Goal: Information Seeking & Learning: Learn about a topic

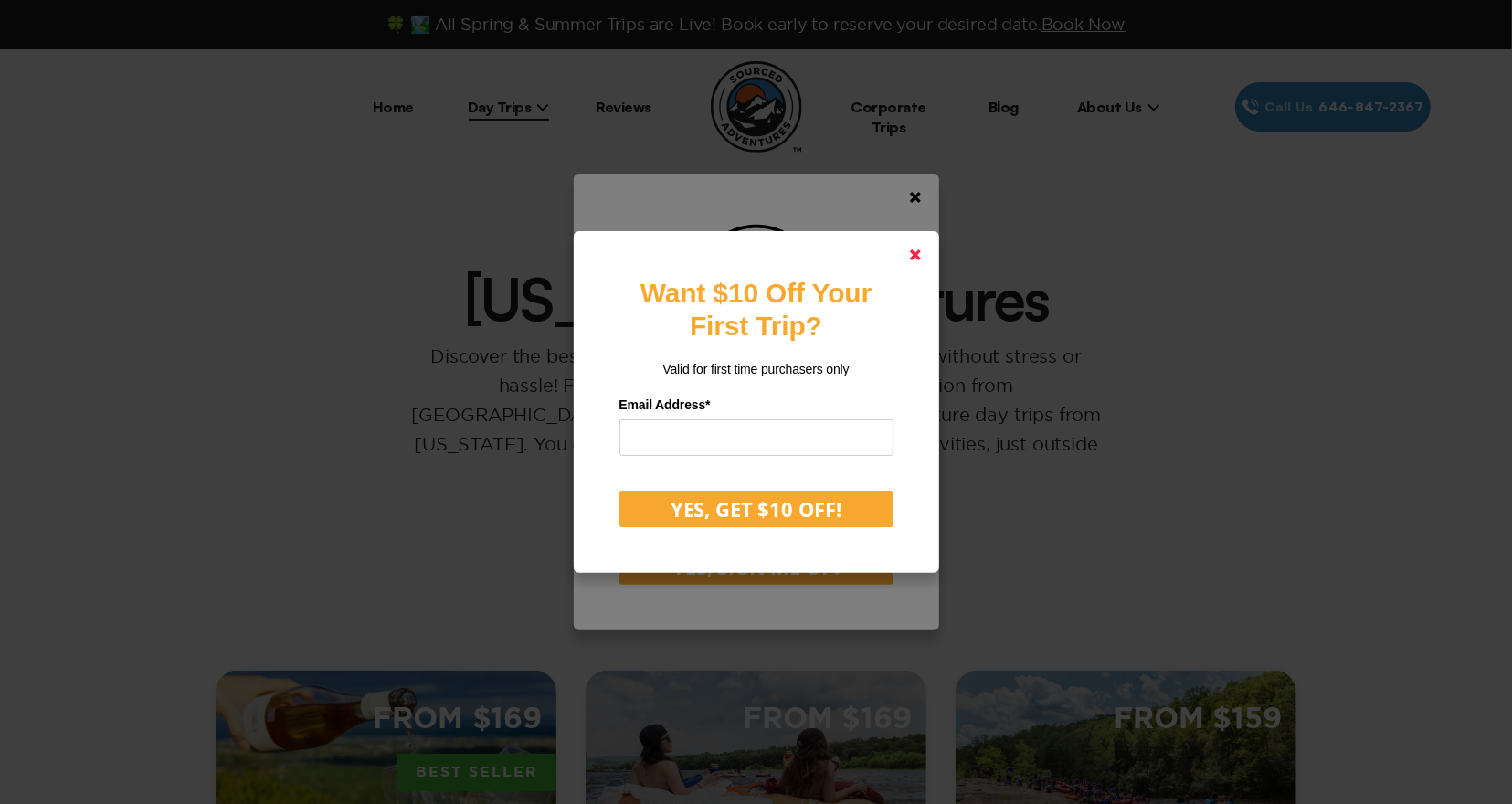
click at [918, 256] on polygon at bounding box center [915, 255] width 10 height 10
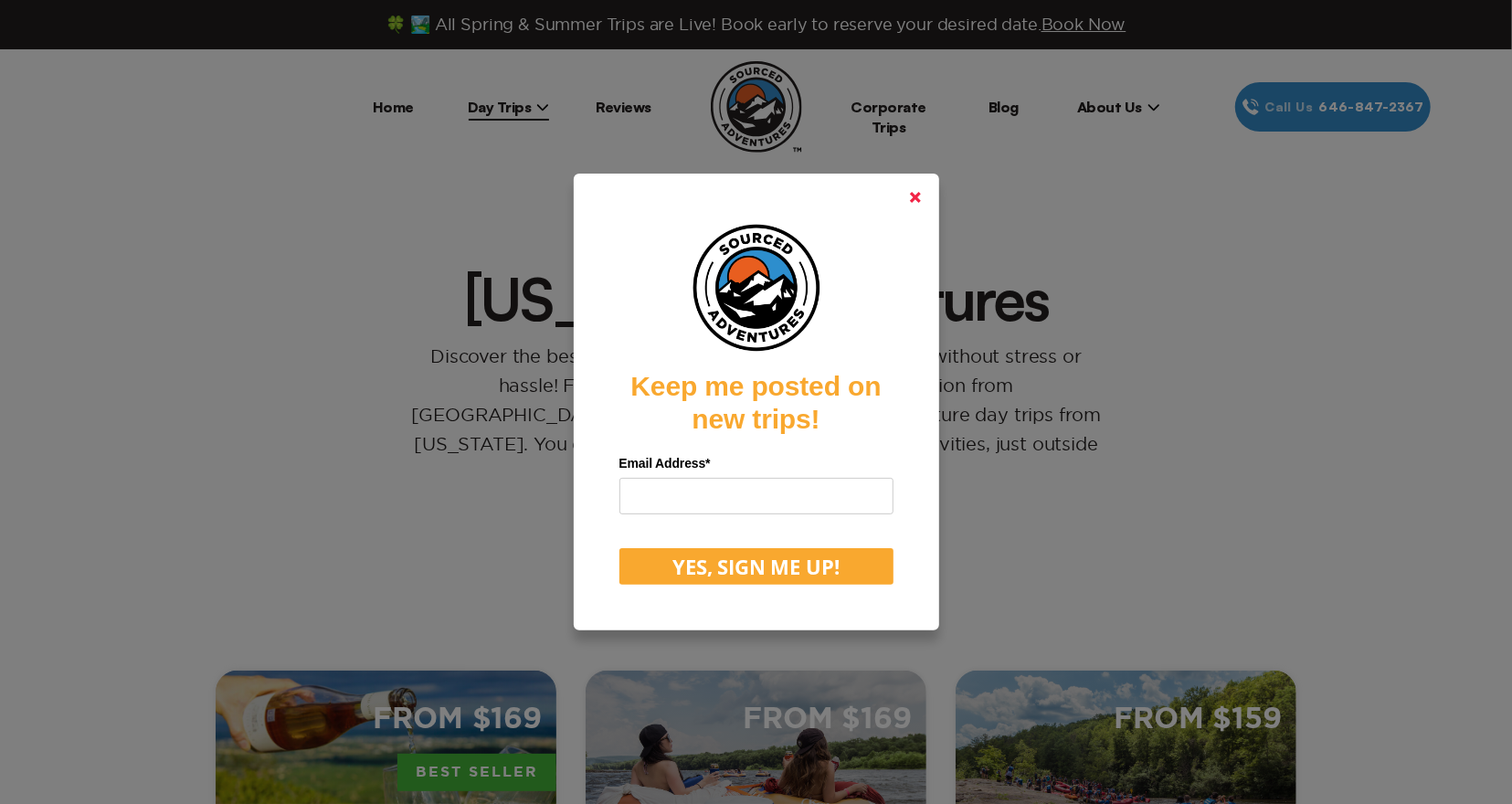
click at [915, 199] on polygon at bounding box center [915, 196] width 10 height 10
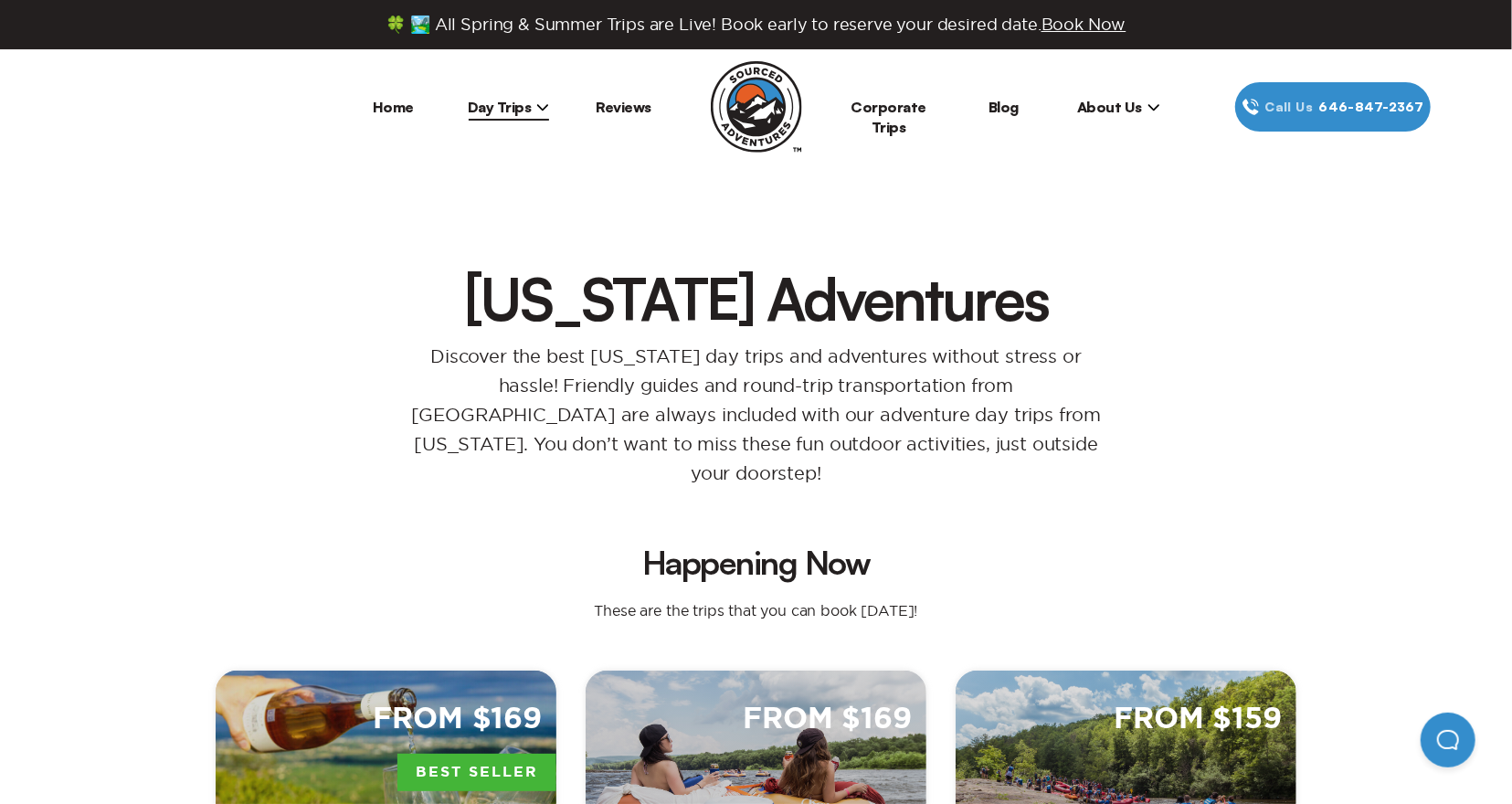
click at [542, 99] on span "Day Trips" at bounding box center [508, 106] width 82 height 18
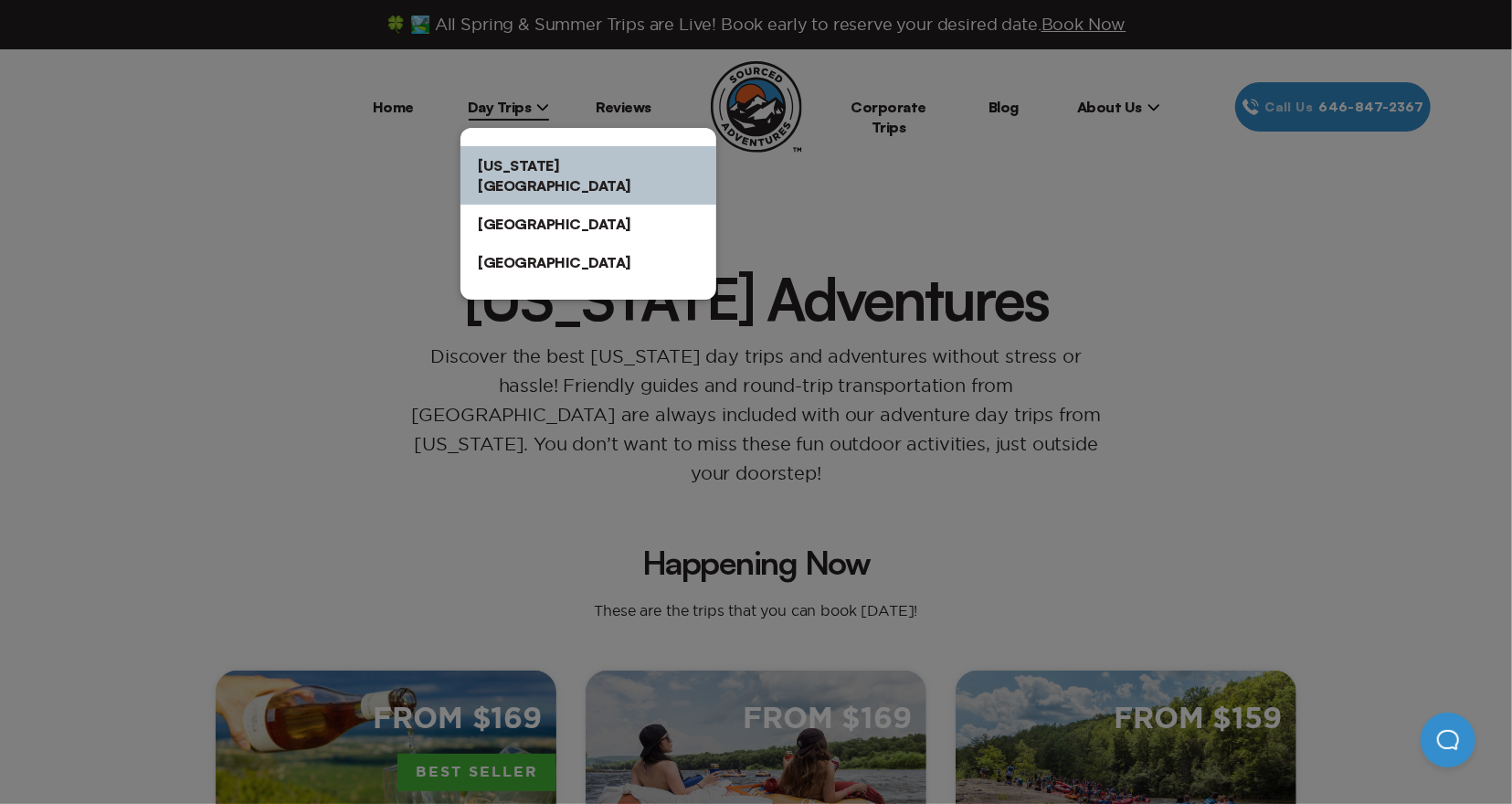
click at [394, 166] on div at bounding box center [756, 402] width 1512 height 804
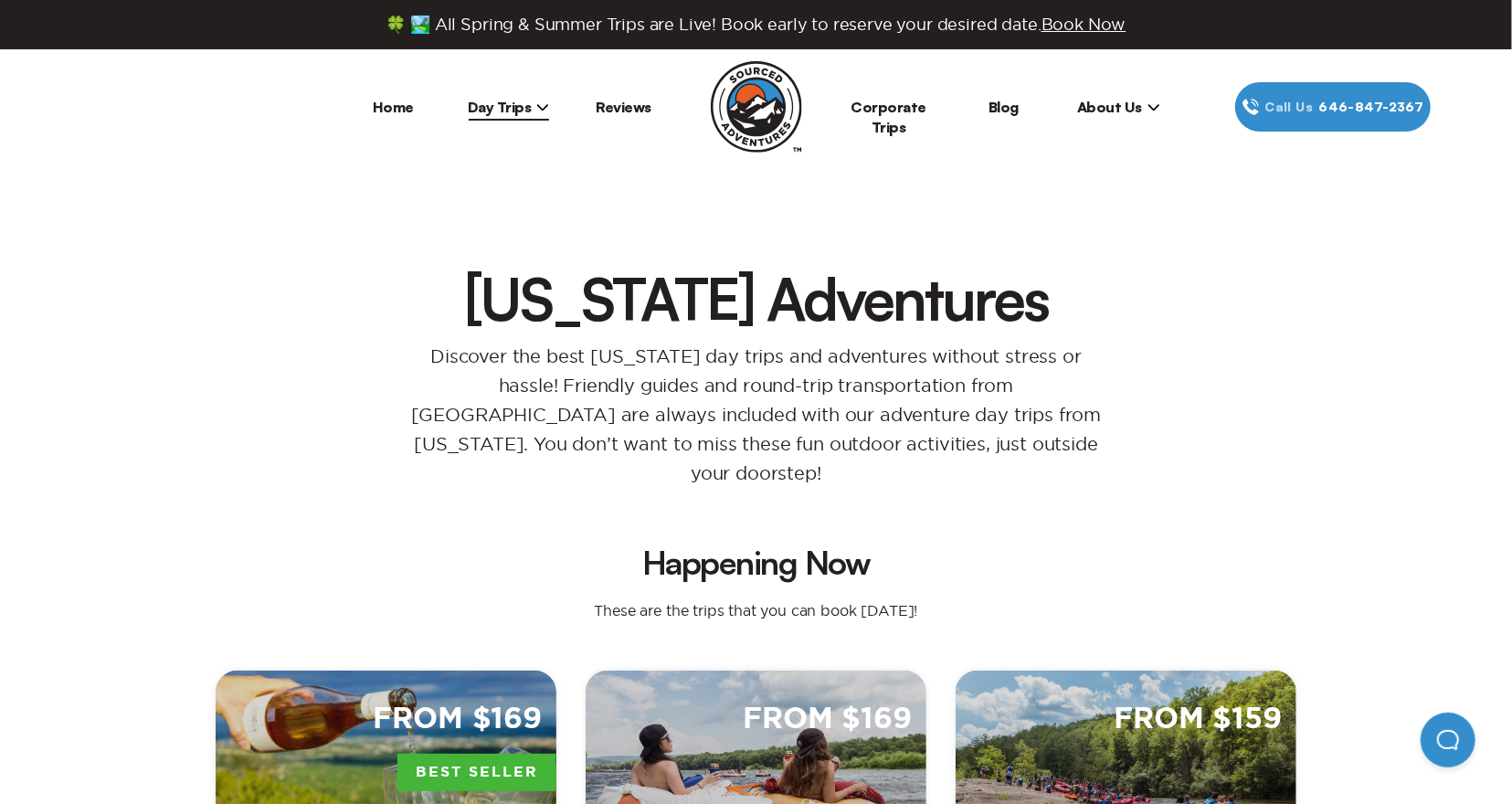
click at [404, 107] on link "Home" at bounding box center [393, 106] width 41 height 18
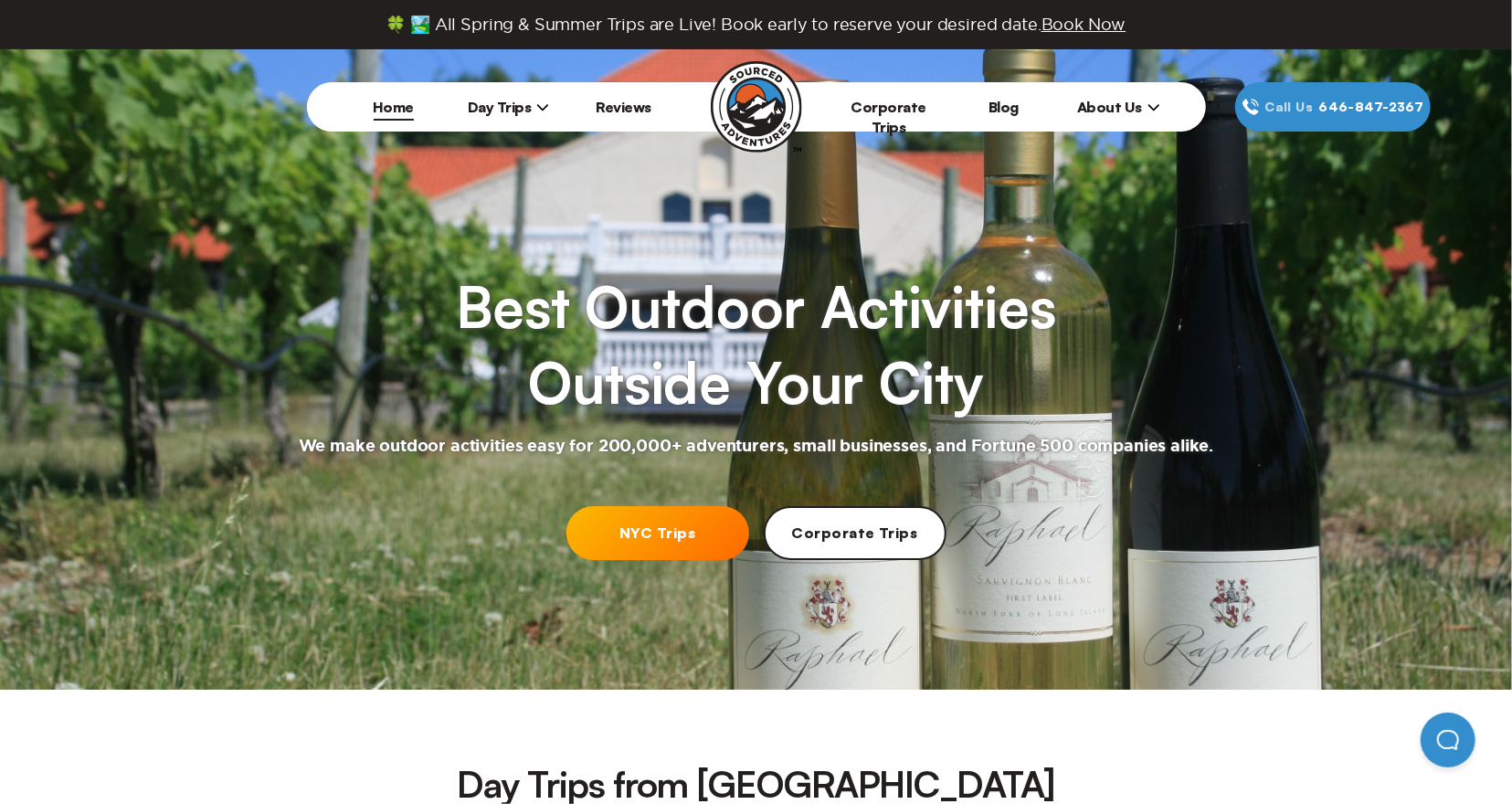
click at [1149, 105] on icon at bounding box center [1153, 107] width 10 height 7
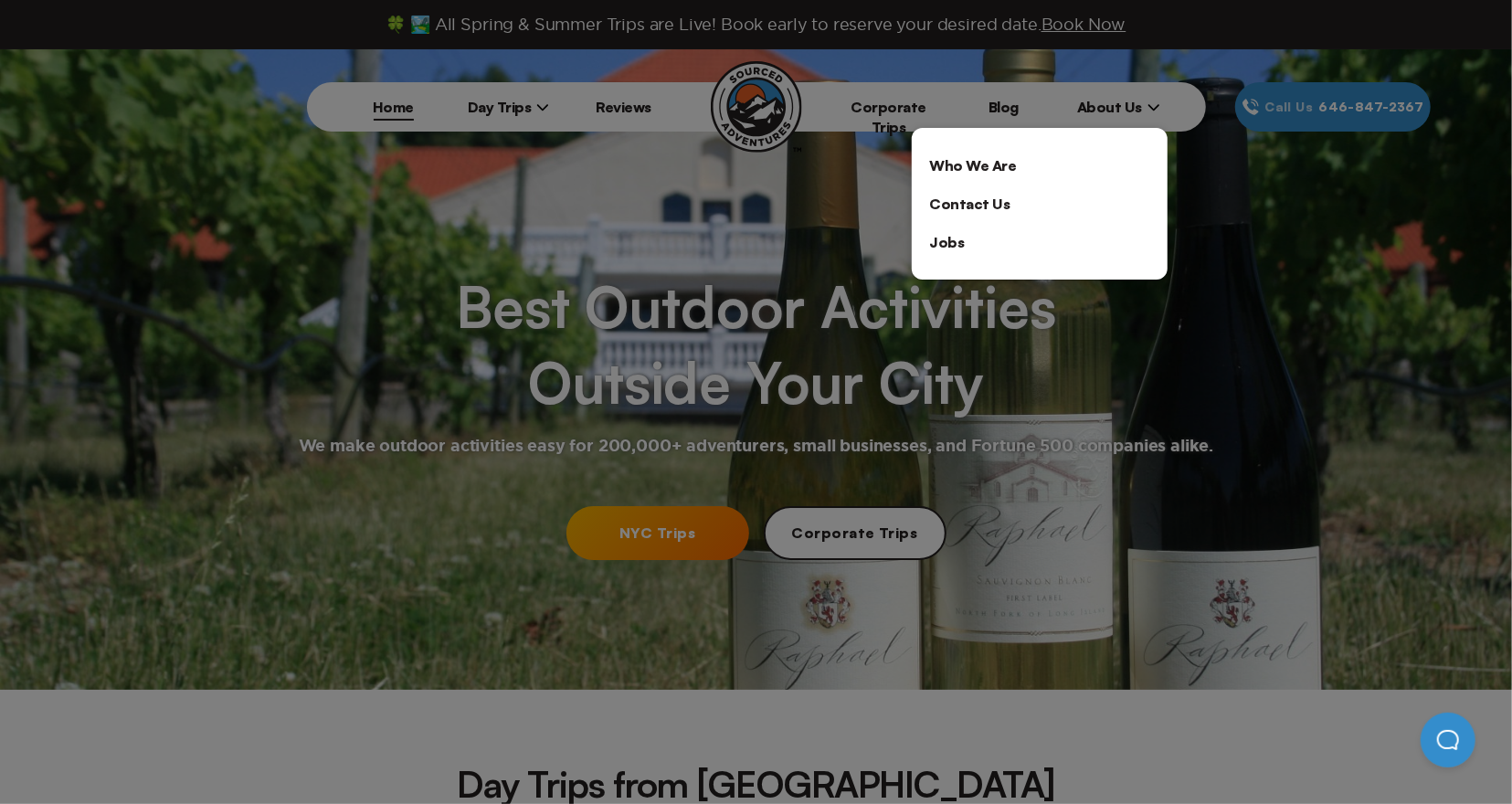
click at [1210, 183] on div at bounding box center [756, 402] width 1512 height 804
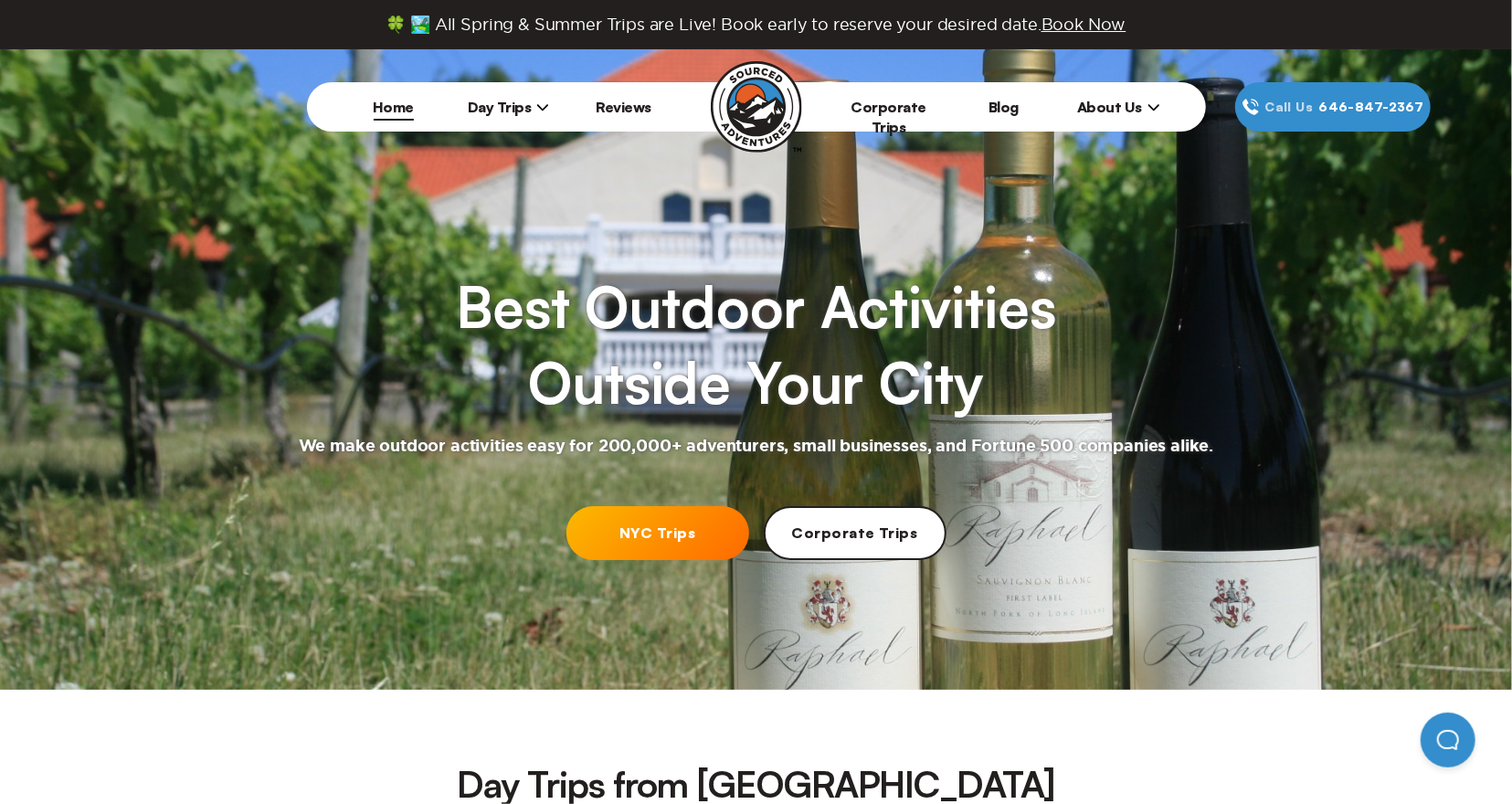
click at [1151, 100] on icon at bounding box center [1153, 106] width 12 height 12
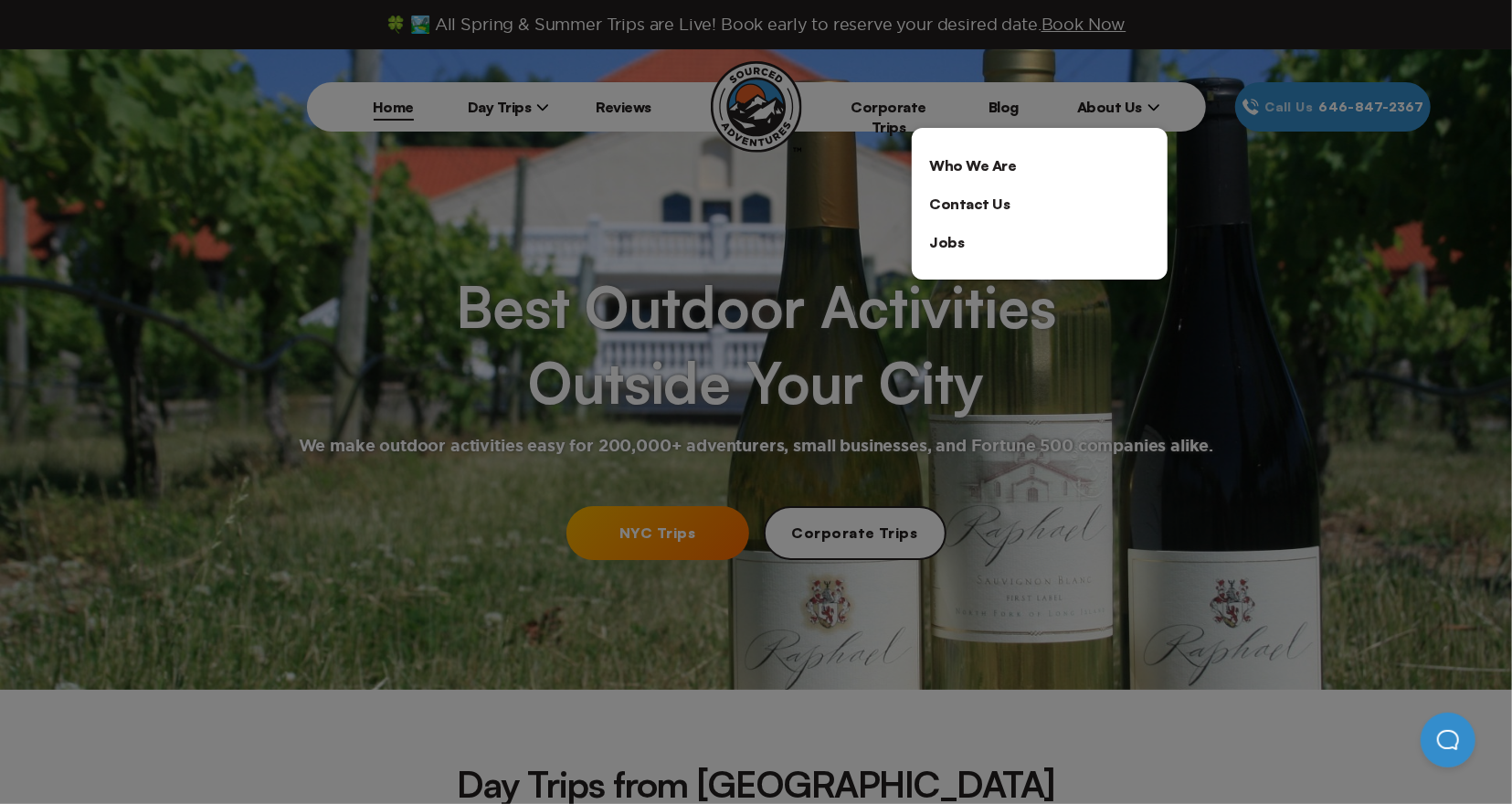
click at [496, 110] on div at bounding box center [756, 402] width 1512 height 804
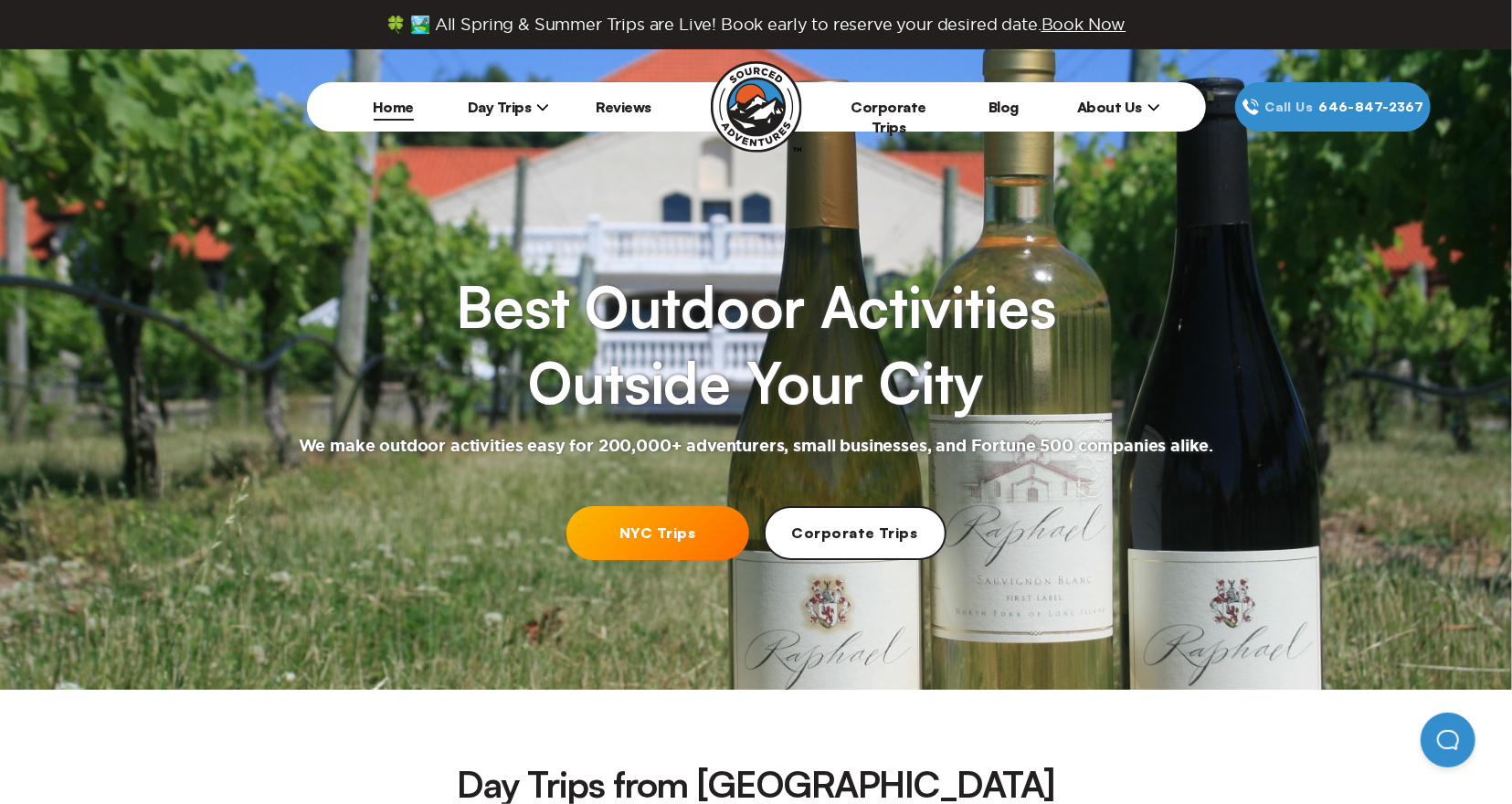
click at [548, 101] on icon at bounding box center [542, 106] width 12 height 12
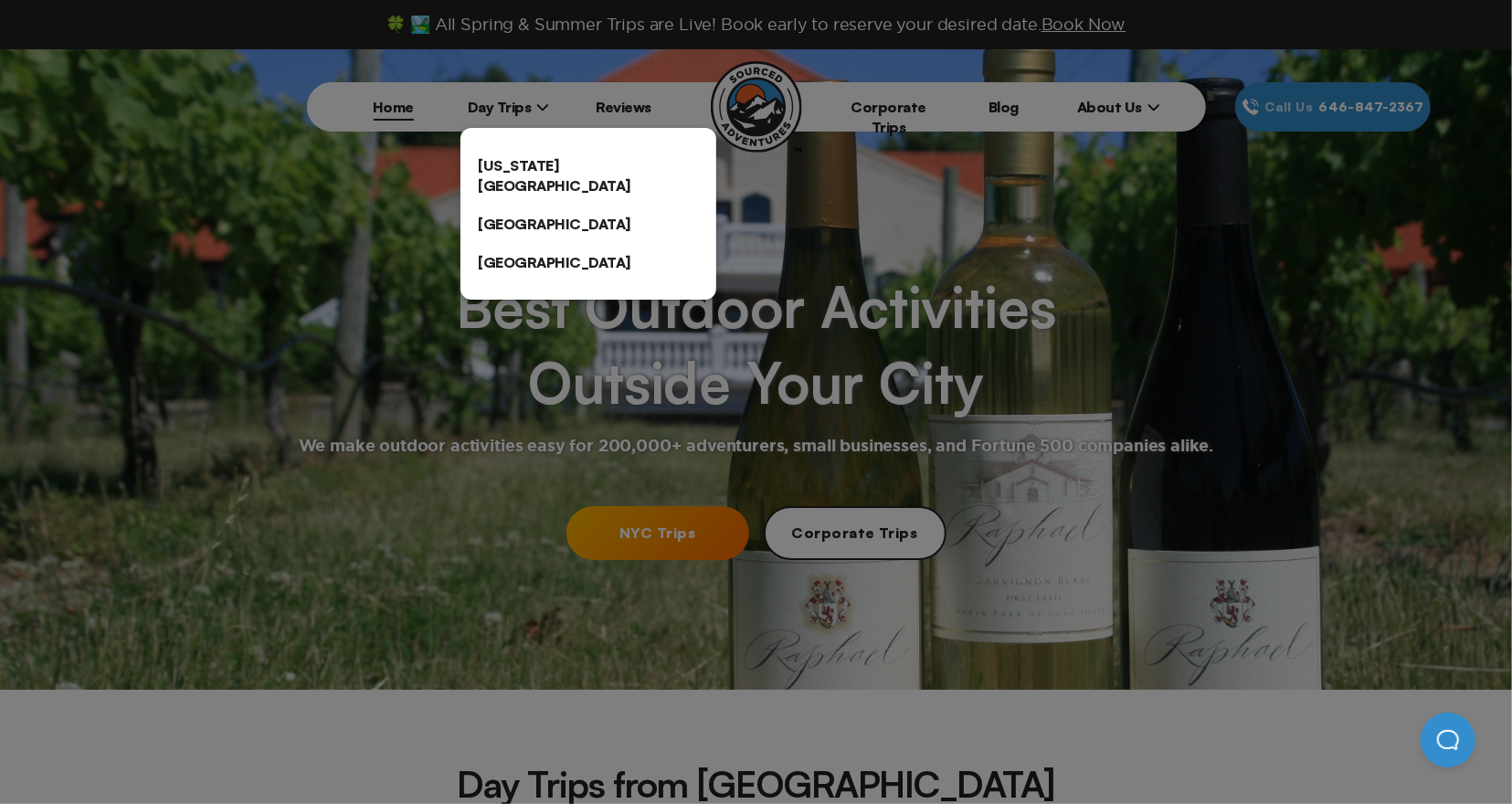
click at [510, 243] on link "[GEOGRAPHIC_DATA]" at bounding box center [589, 262] width 256 height 38
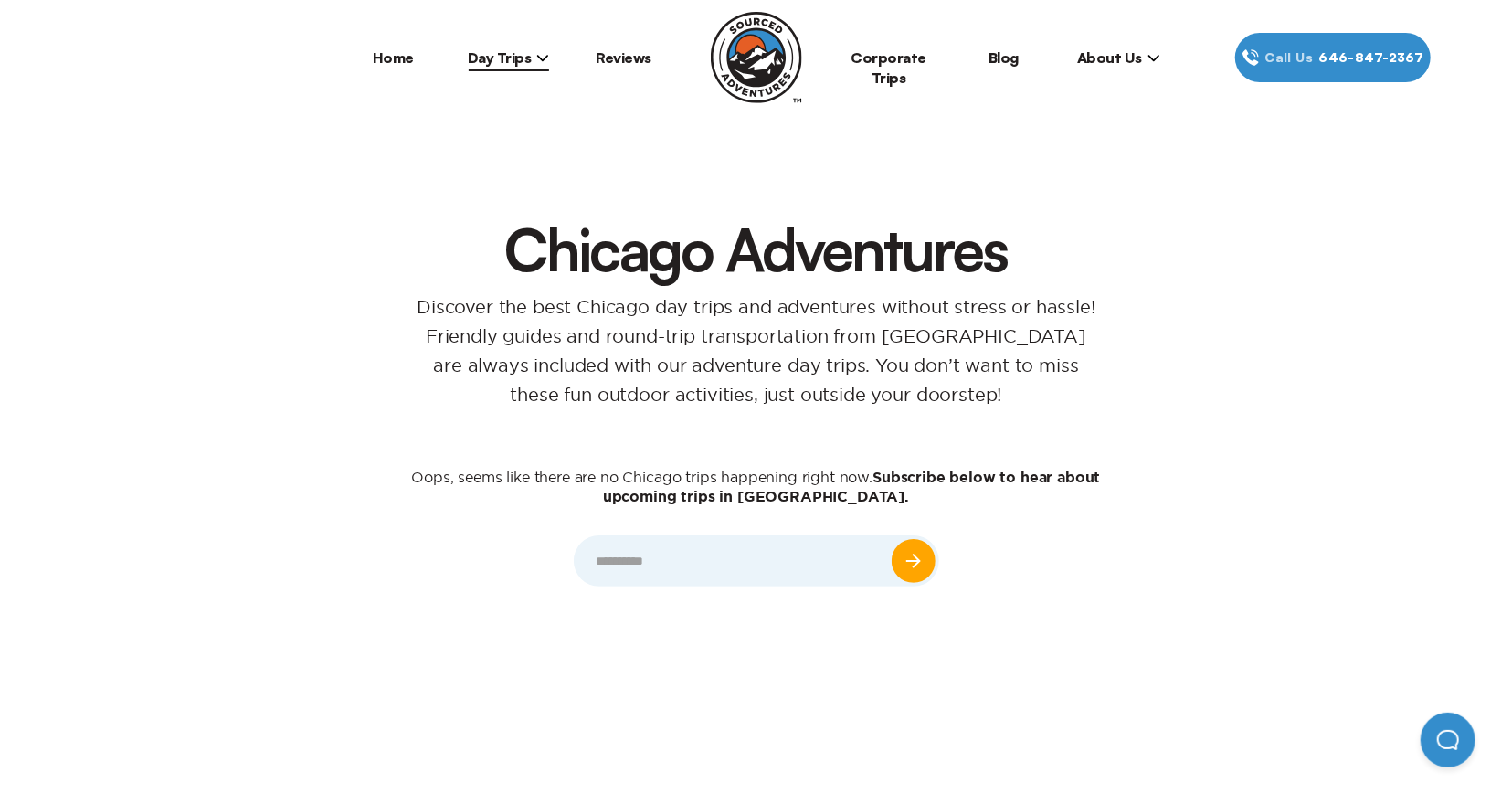
click at [547, 58] on icon at bounding box center [542, 57] width 12 height 12
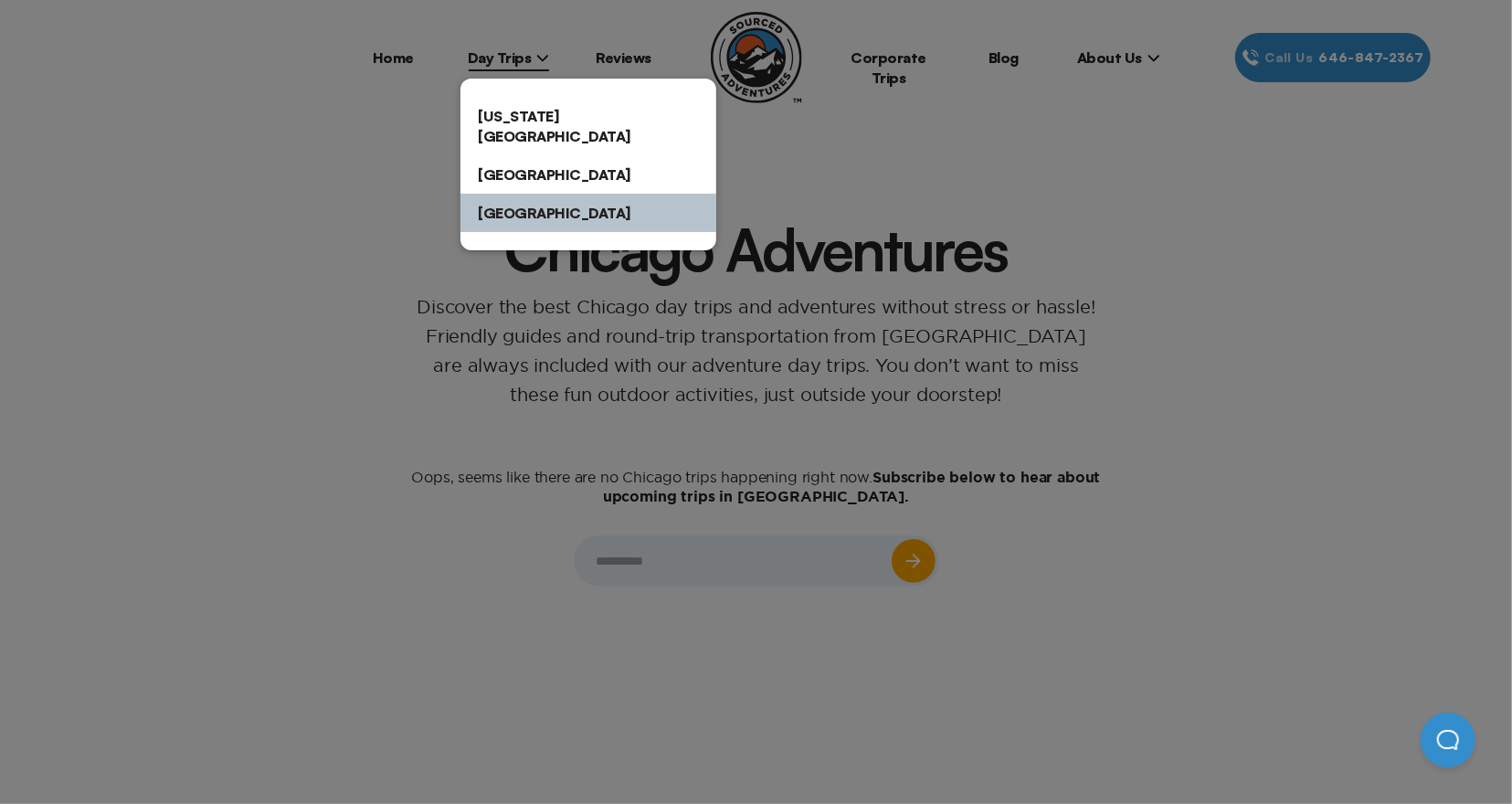
click at [515, 162] on link "[GEOGRAPHIC_DATA]" at bounding box center [589, 175] width 256 height 38
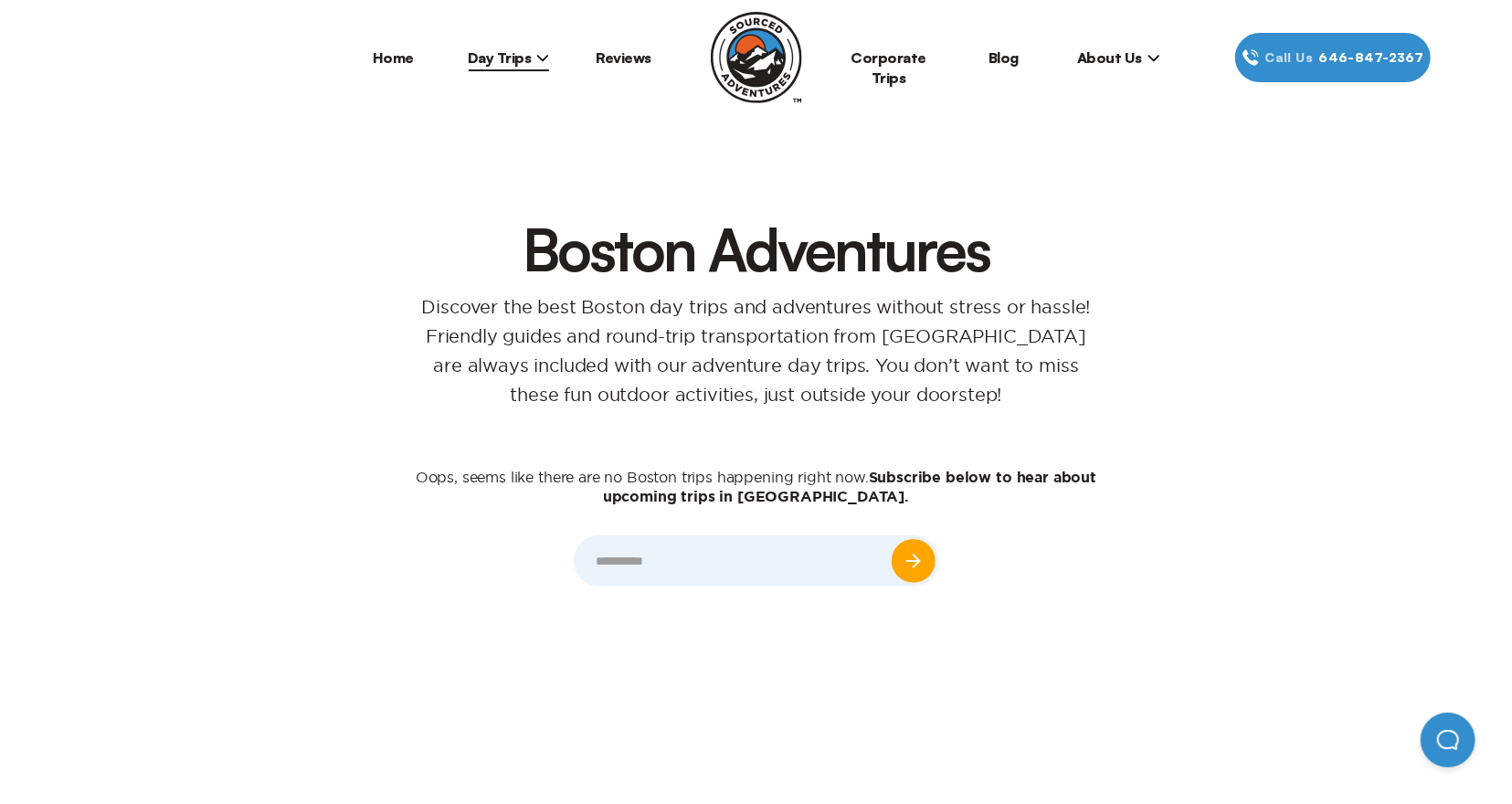
click at [546, 57] on icon at bounding box center [542, 57] width 10 height 7
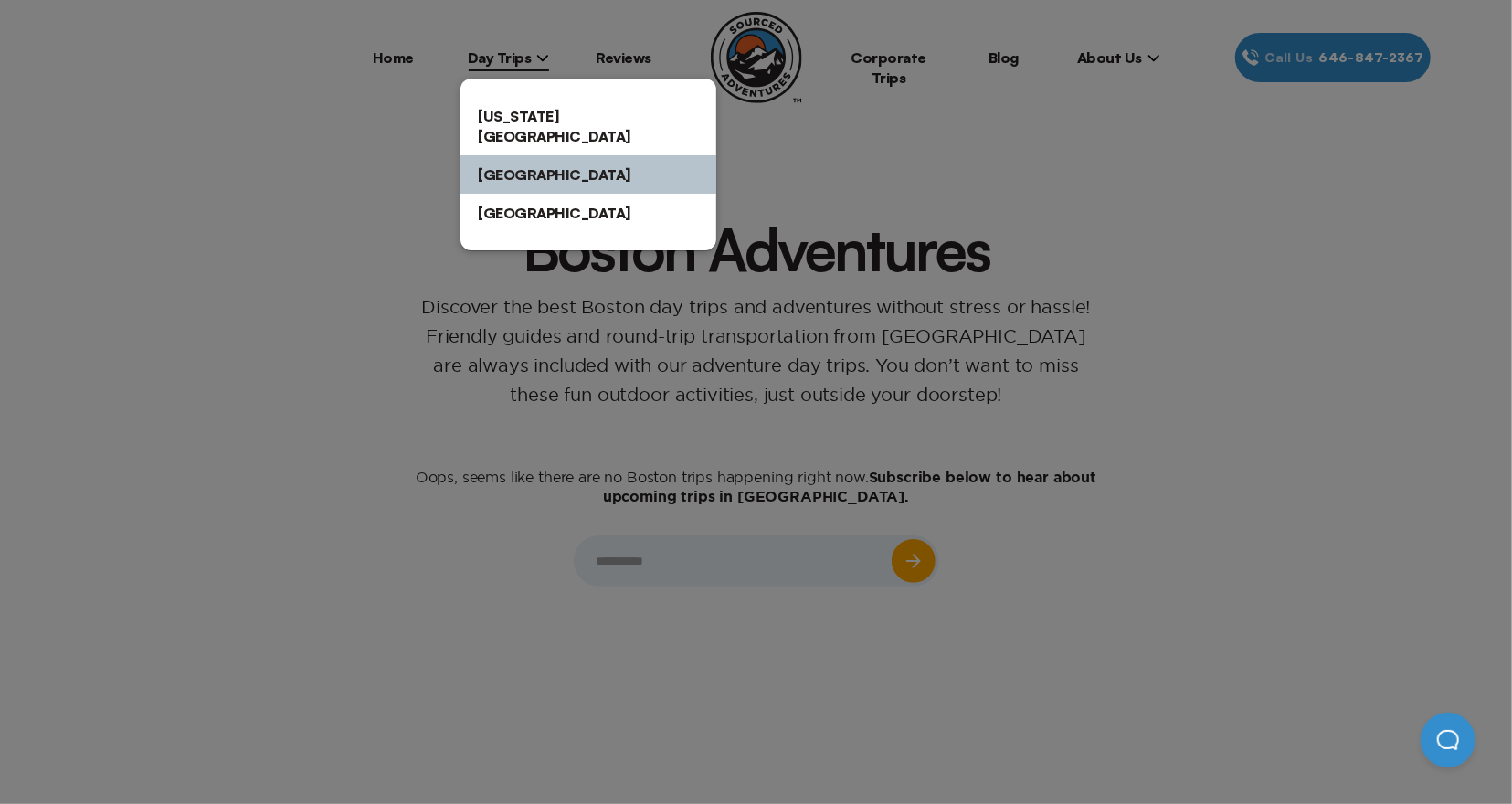
click at [514, 121] on link "[US_STATE][GEOGRAPHIC_DATA]" at bounding box center [589, 126] width 256 height 58
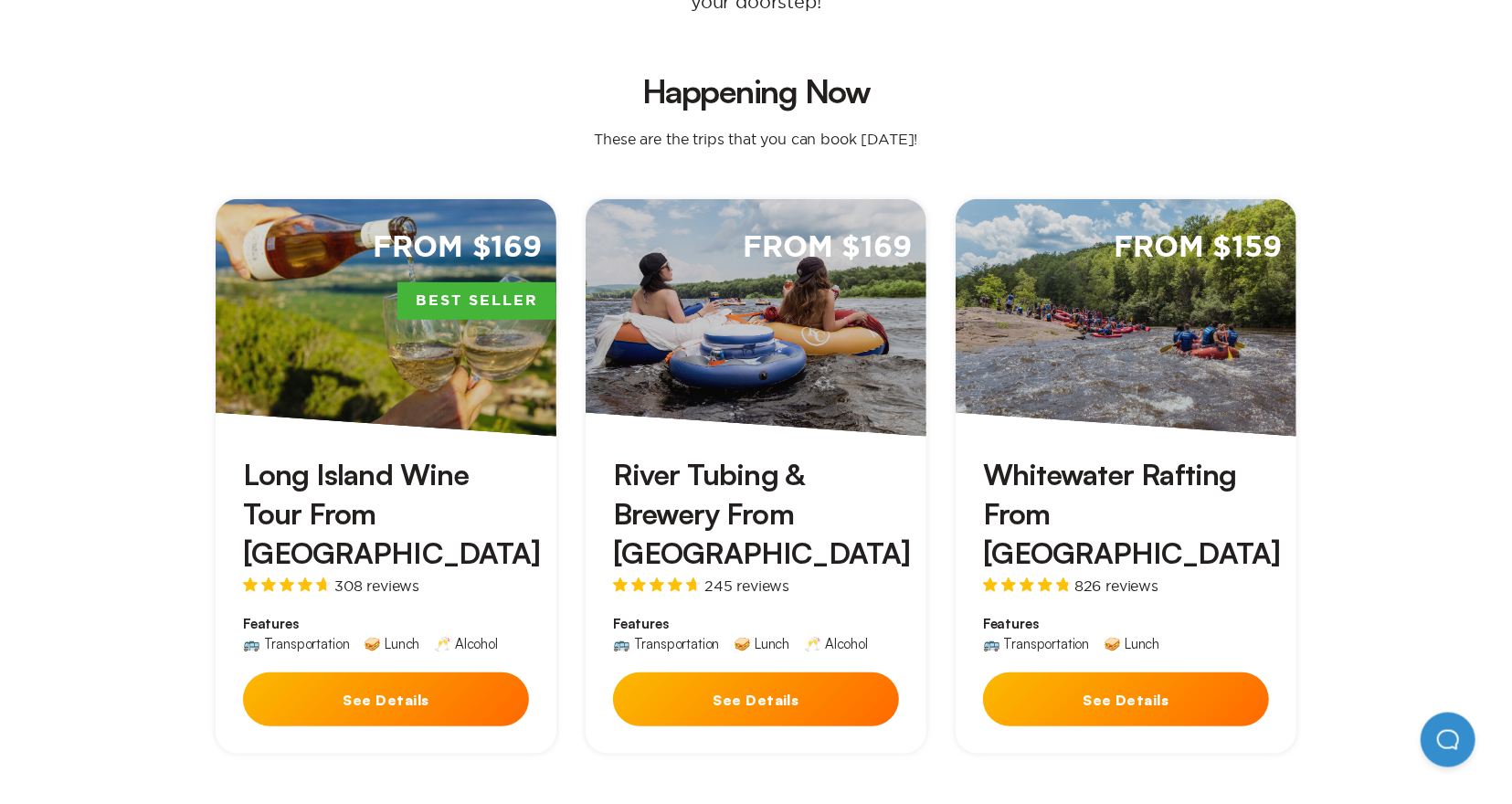
scroll to position [475, 0]
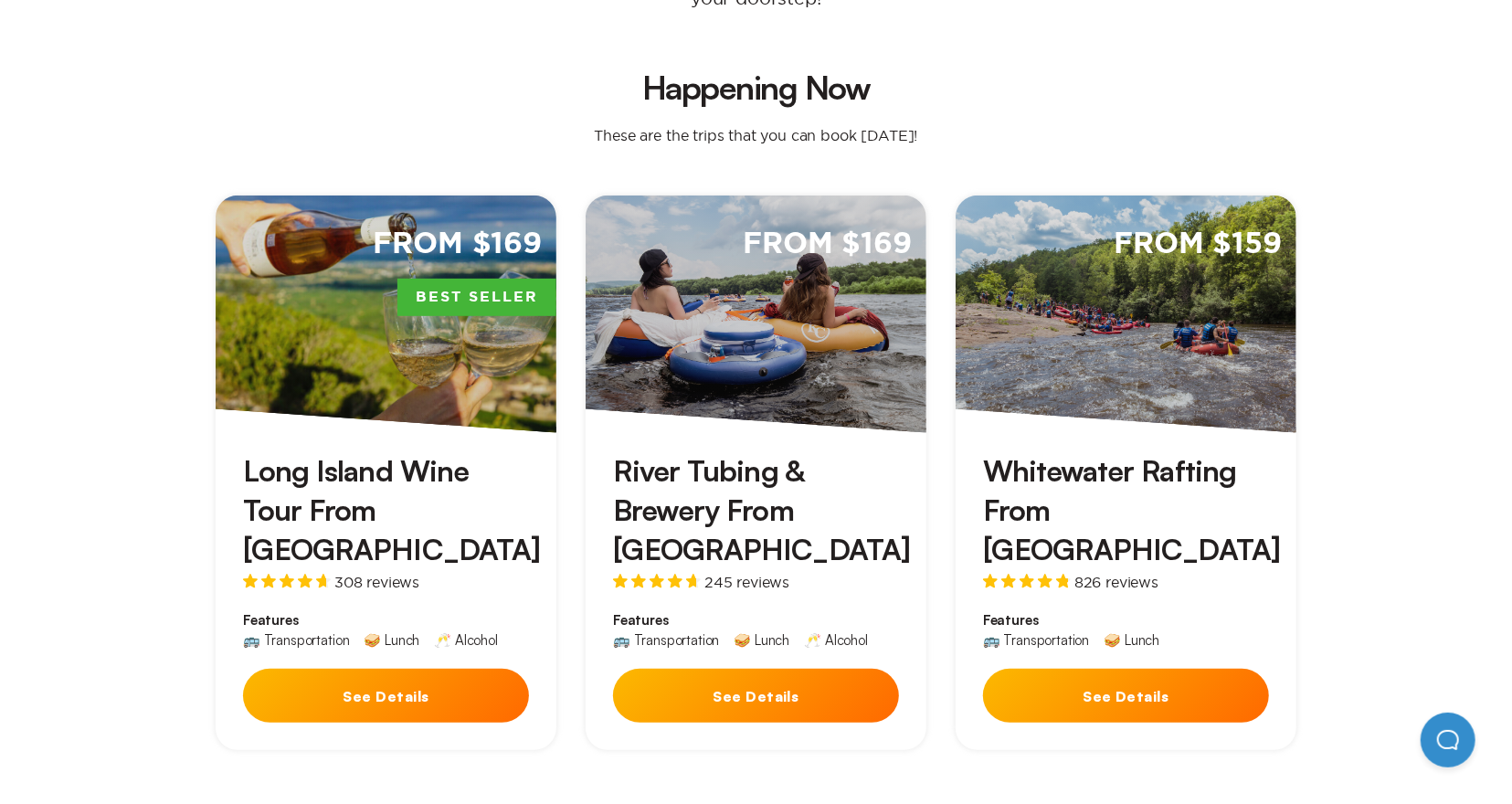
click at [362, 299] on div "From $169 Best Seller" at bounding box center [385, 314] width 341 height 237
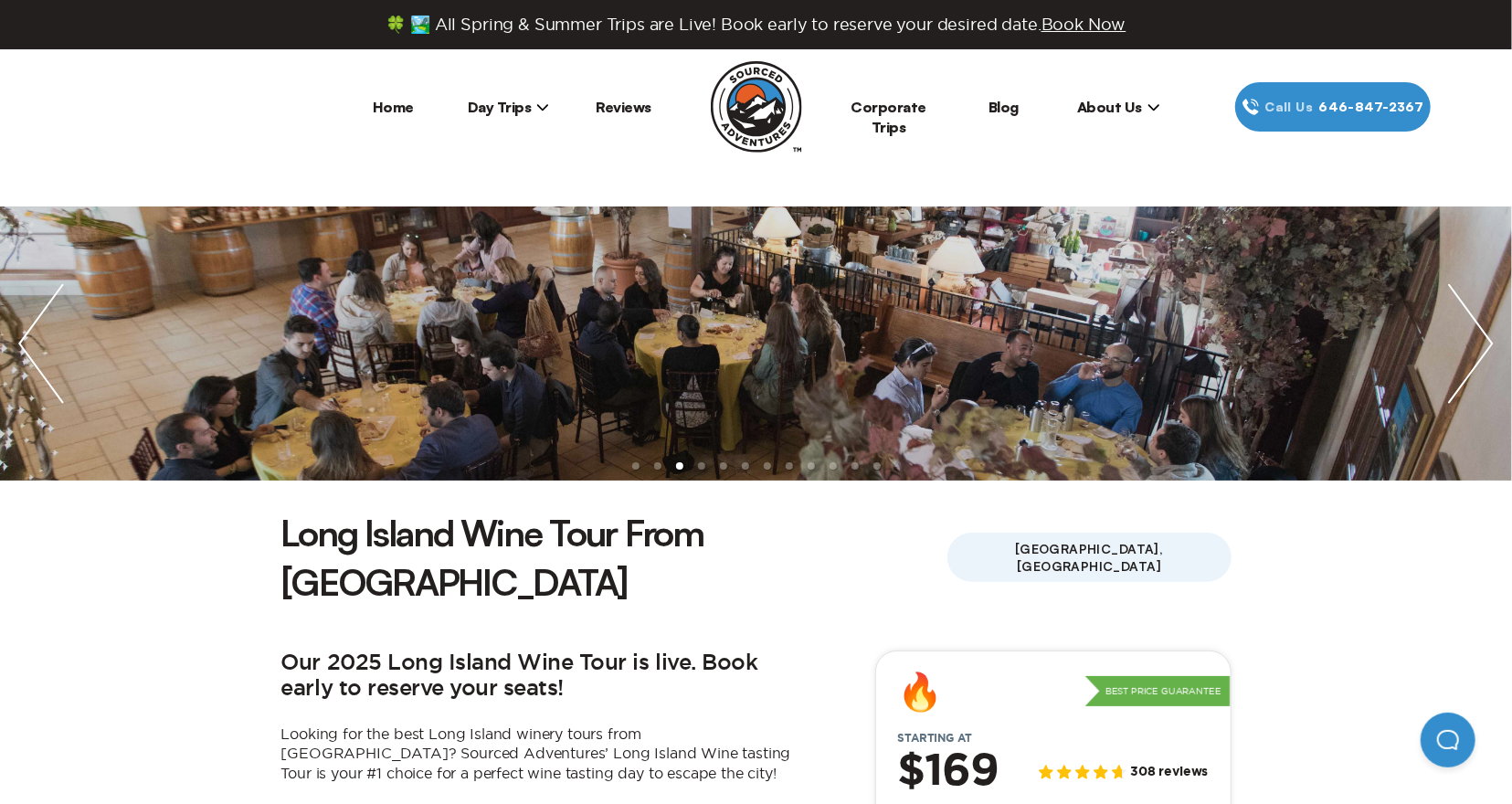
click at [1149, 108] on icon at bounding box center [1153, 106] width 12 height 12
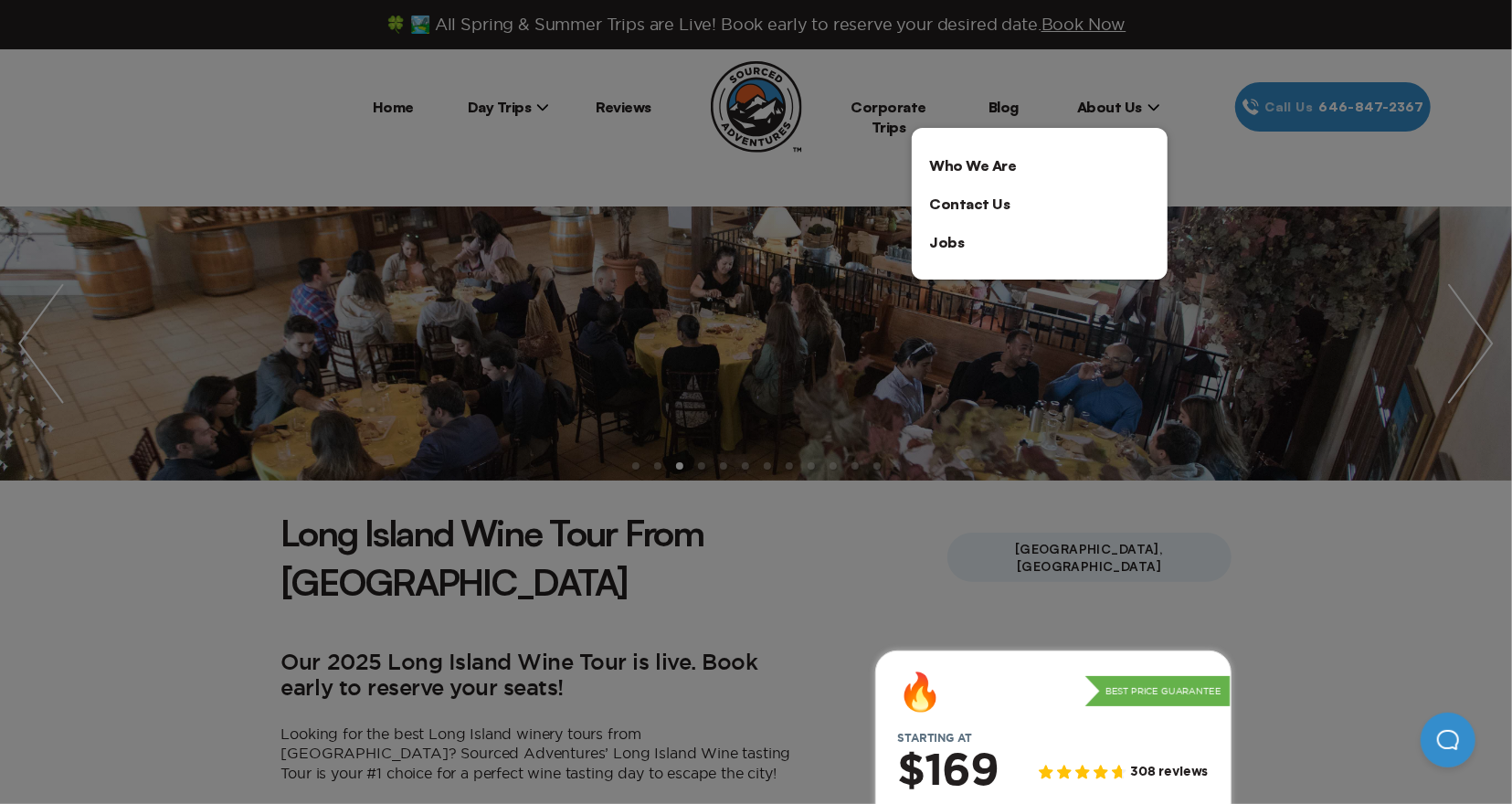
click at [995, 156] on link "Who We Are" at bounding box center [1040, 165] width 256 height 38
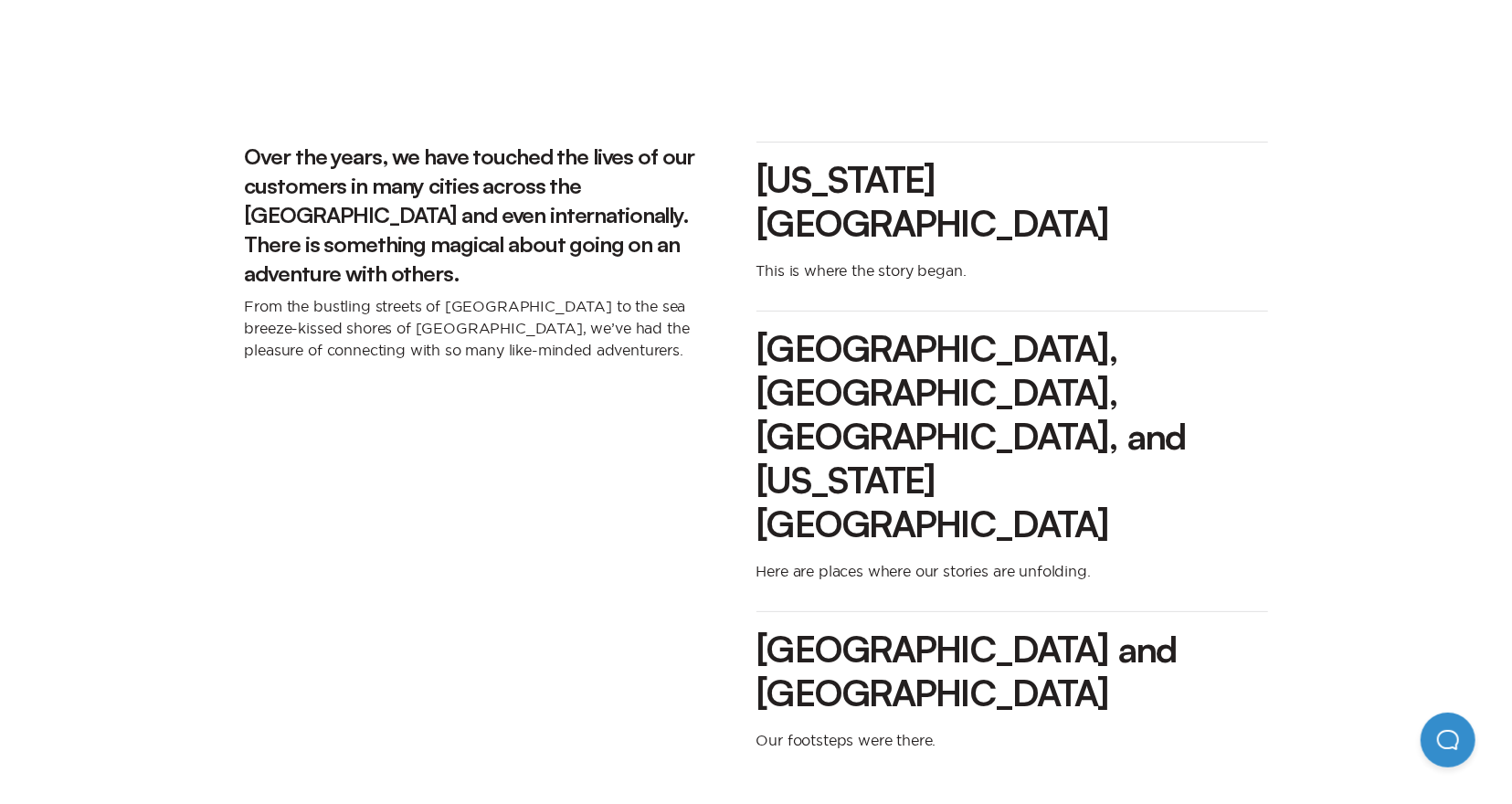
scroll to position [1835, 0]
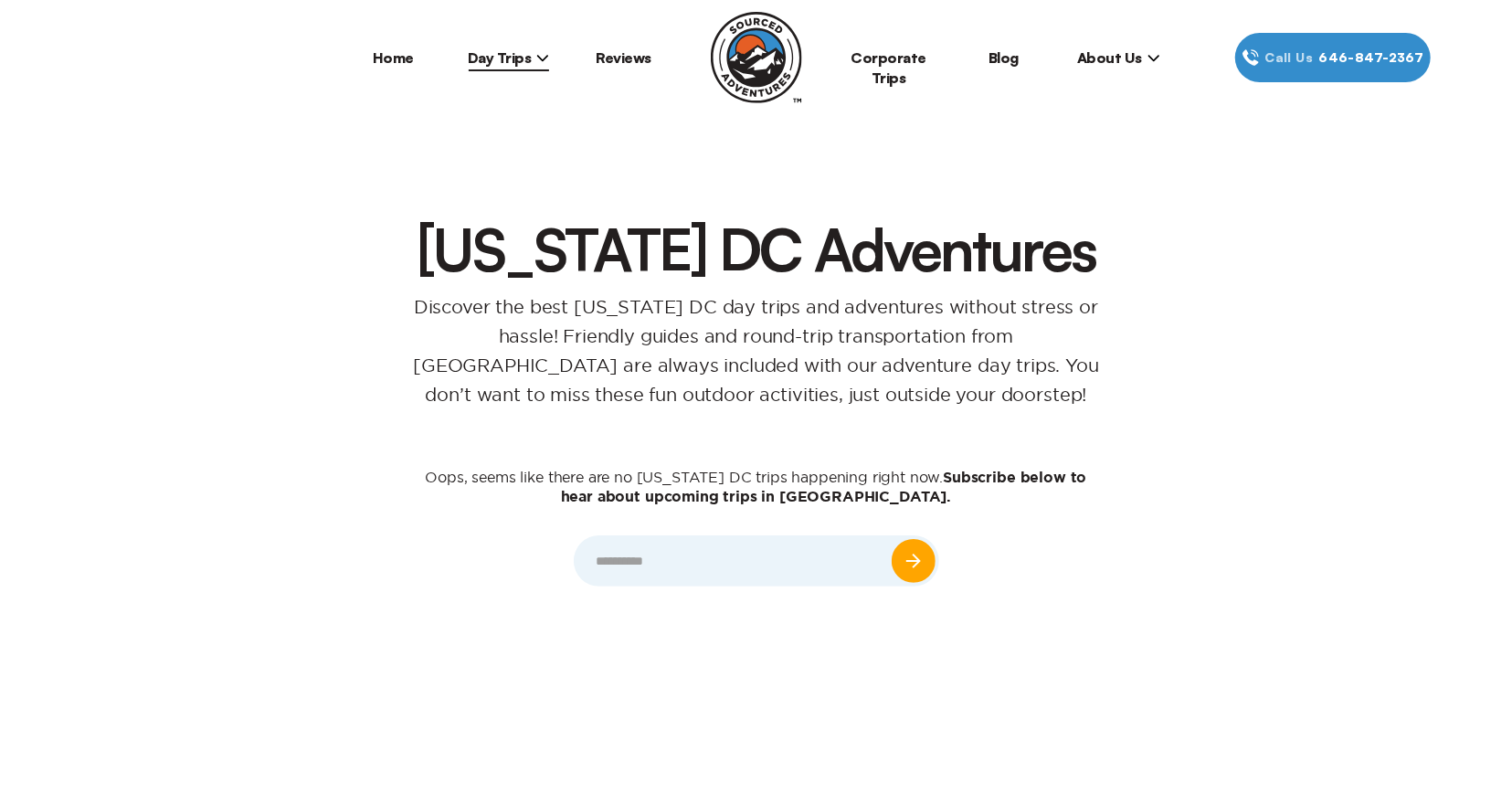
click at [539, 61] on icon at bounding box center [542, 57] width 12 height 12
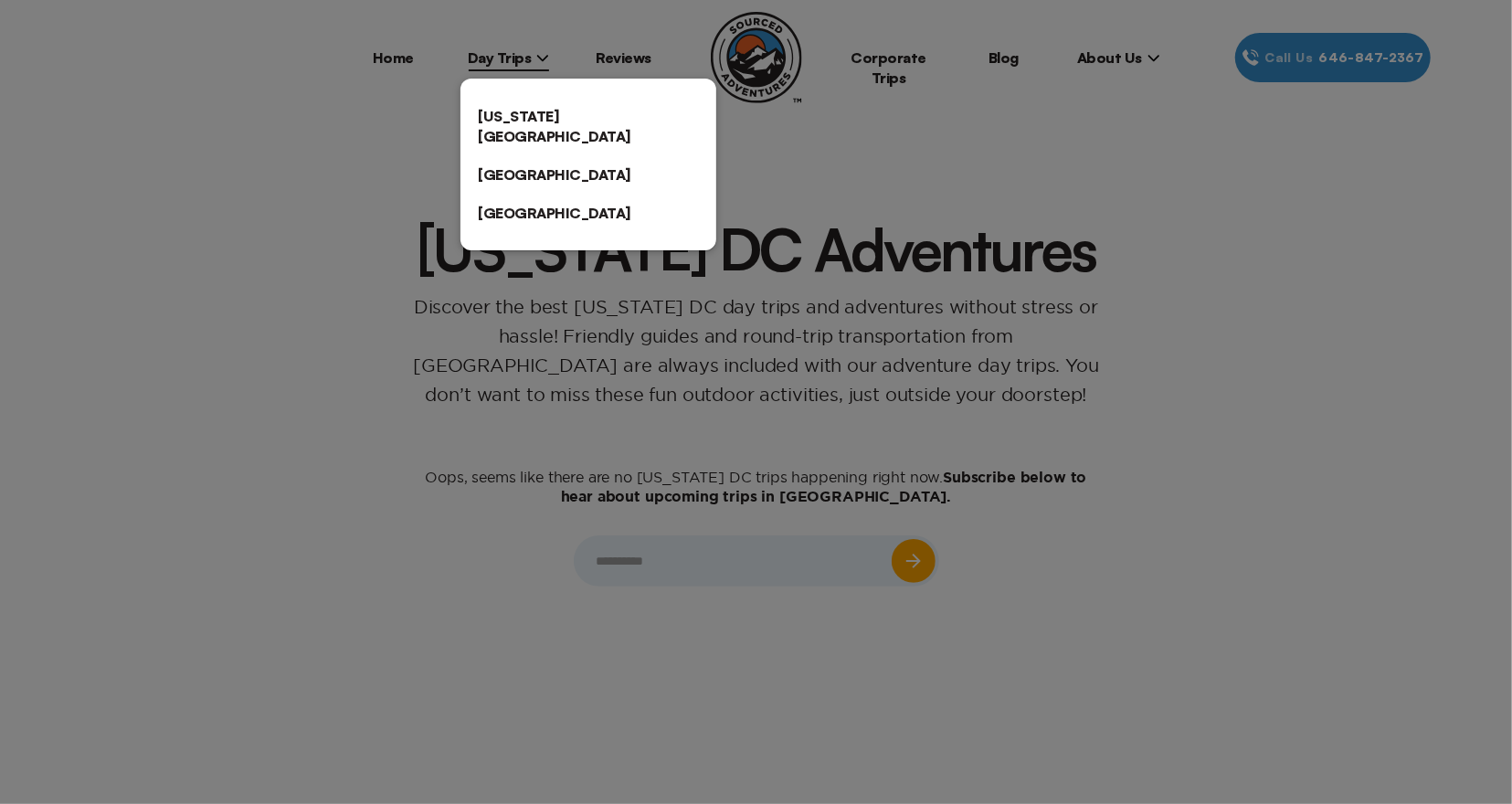
click at [539, 61] on div at bounding box center [756, 402] width 1512 height 804
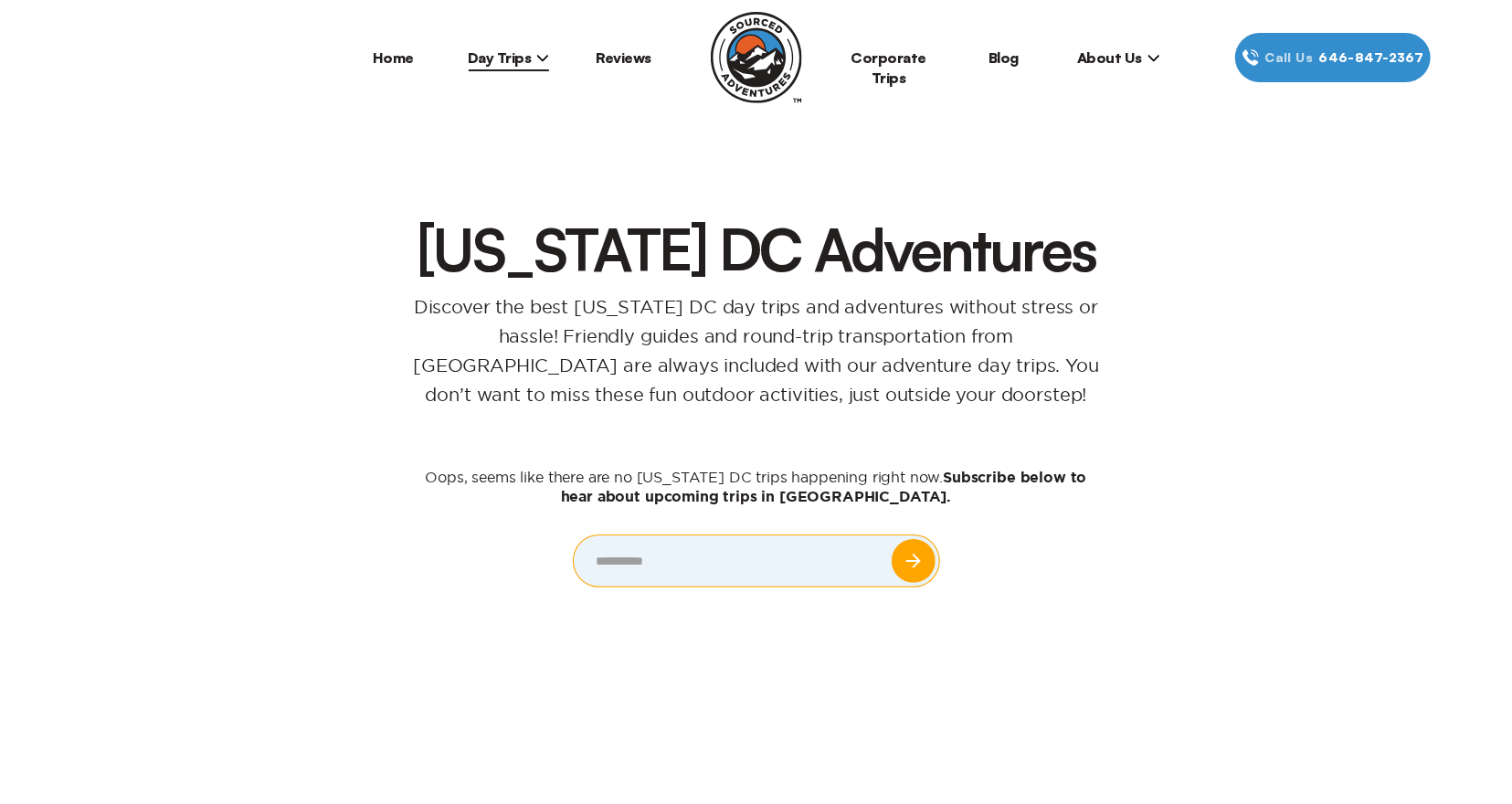
click at [657, 560] on input "email" at bounding box center [756, 561] width 365 height 52
type input "**********"
click at [912, 556] on input "submit" at bounding box center [914, 561] width 44 height 44
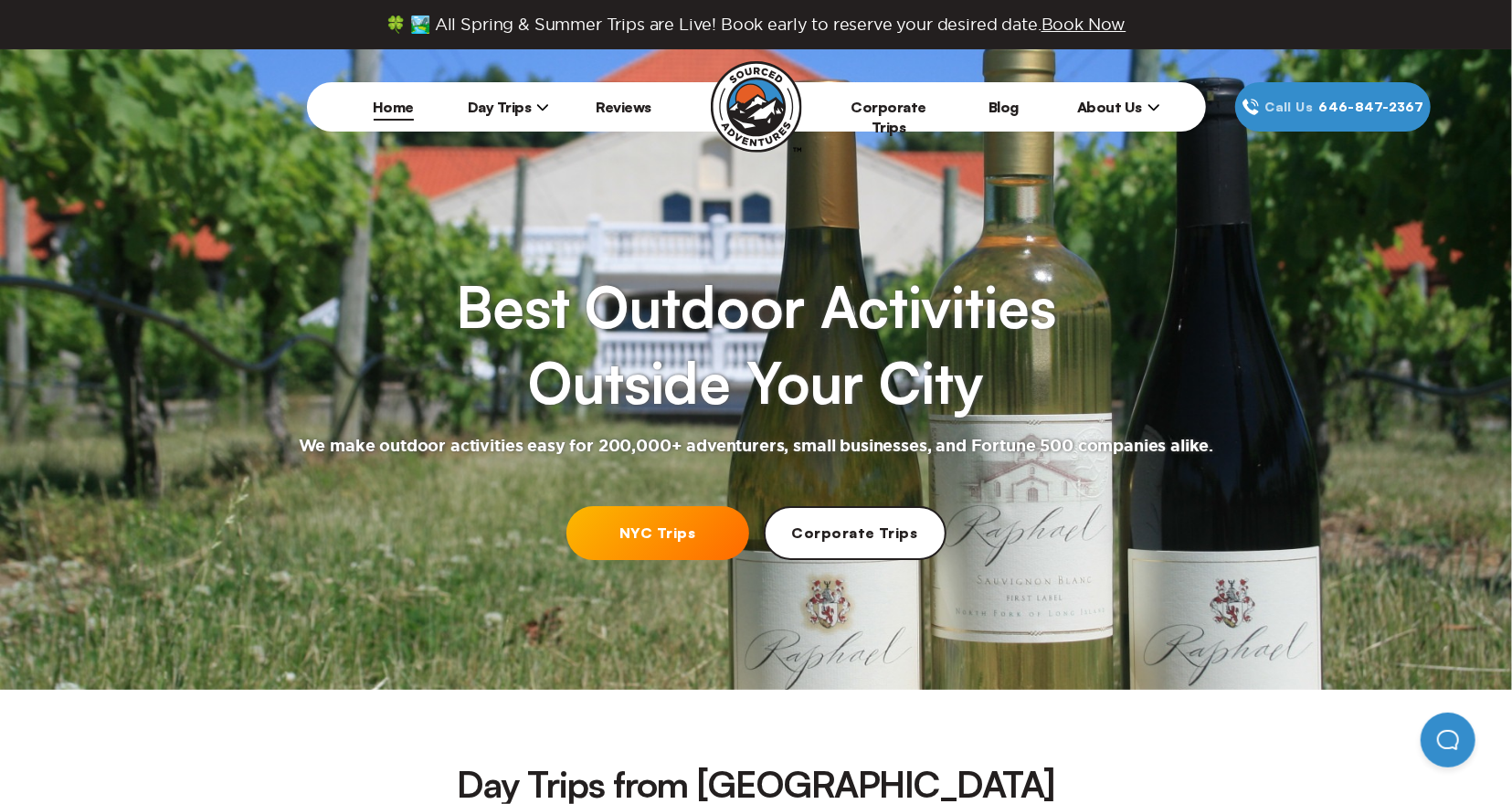
click at [548, 103] on icon at bounding box center [542, 106] width 12 height 12
click at [1081, 25] on span "Book Now" at bounding box center [1084, 24] width 85 height 17
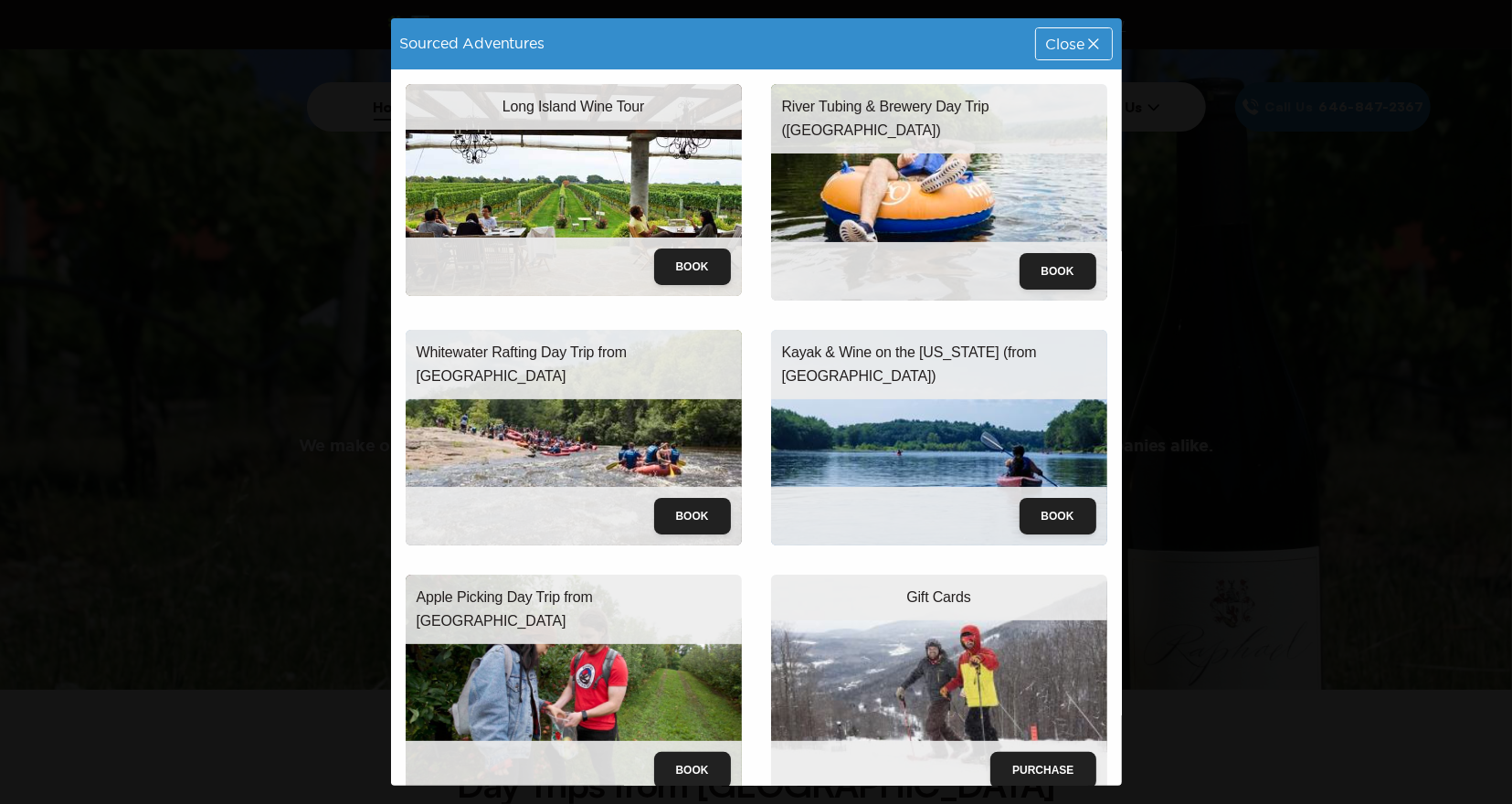
click at [1069, 47] on span "Close" at bounding box center [1065, 43] width 38 height 14
